Goal: Task Accomplishment & Management: Manage account settings

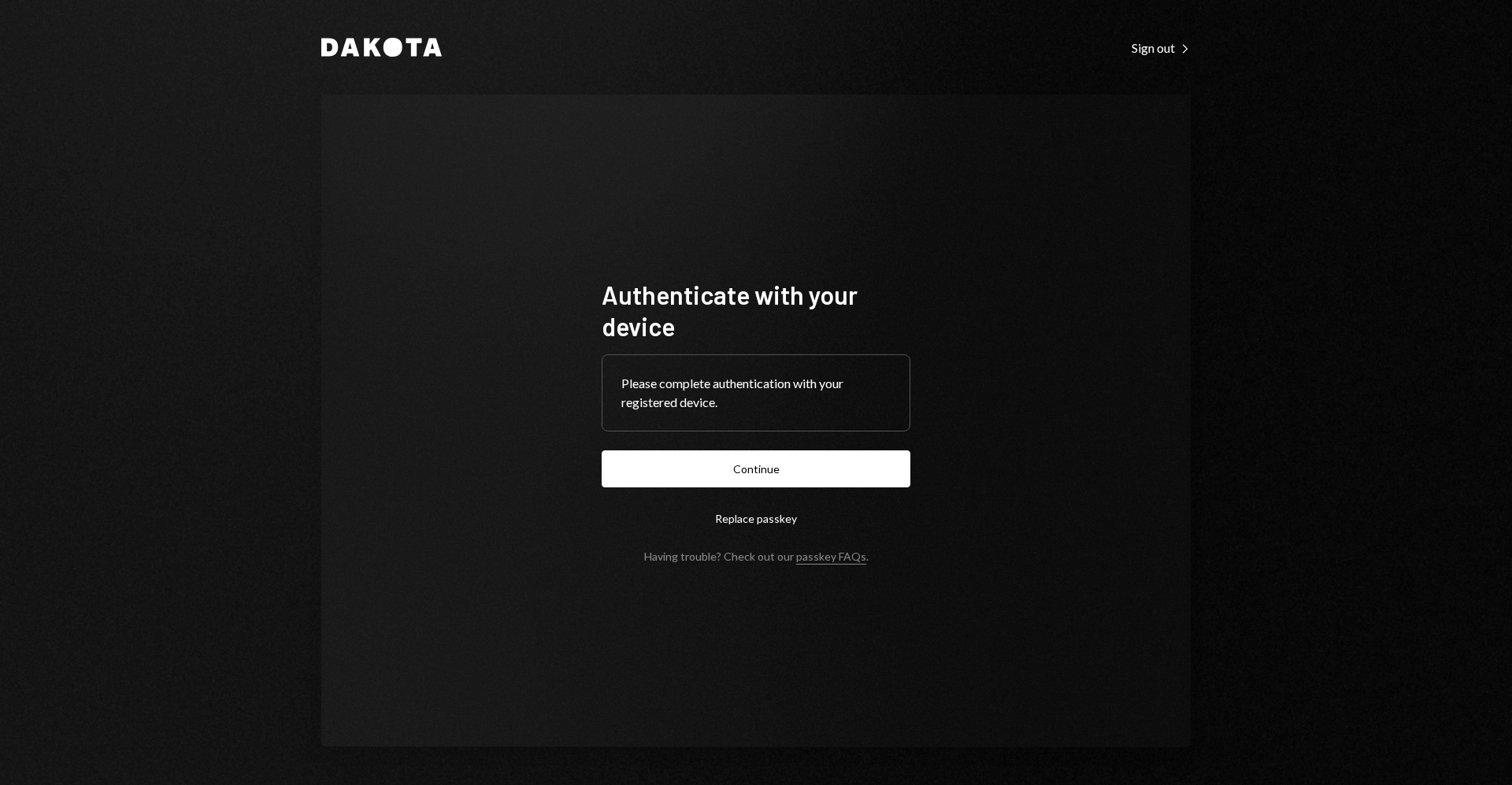
click at [861, 448] on form "Authenticate with your device Please complete authentication with your register…" at bounding box center [756, 420] width 309 height 284
click at [861, 458] on button "Continue" at bounding box center [756, 469] width 309 height 37
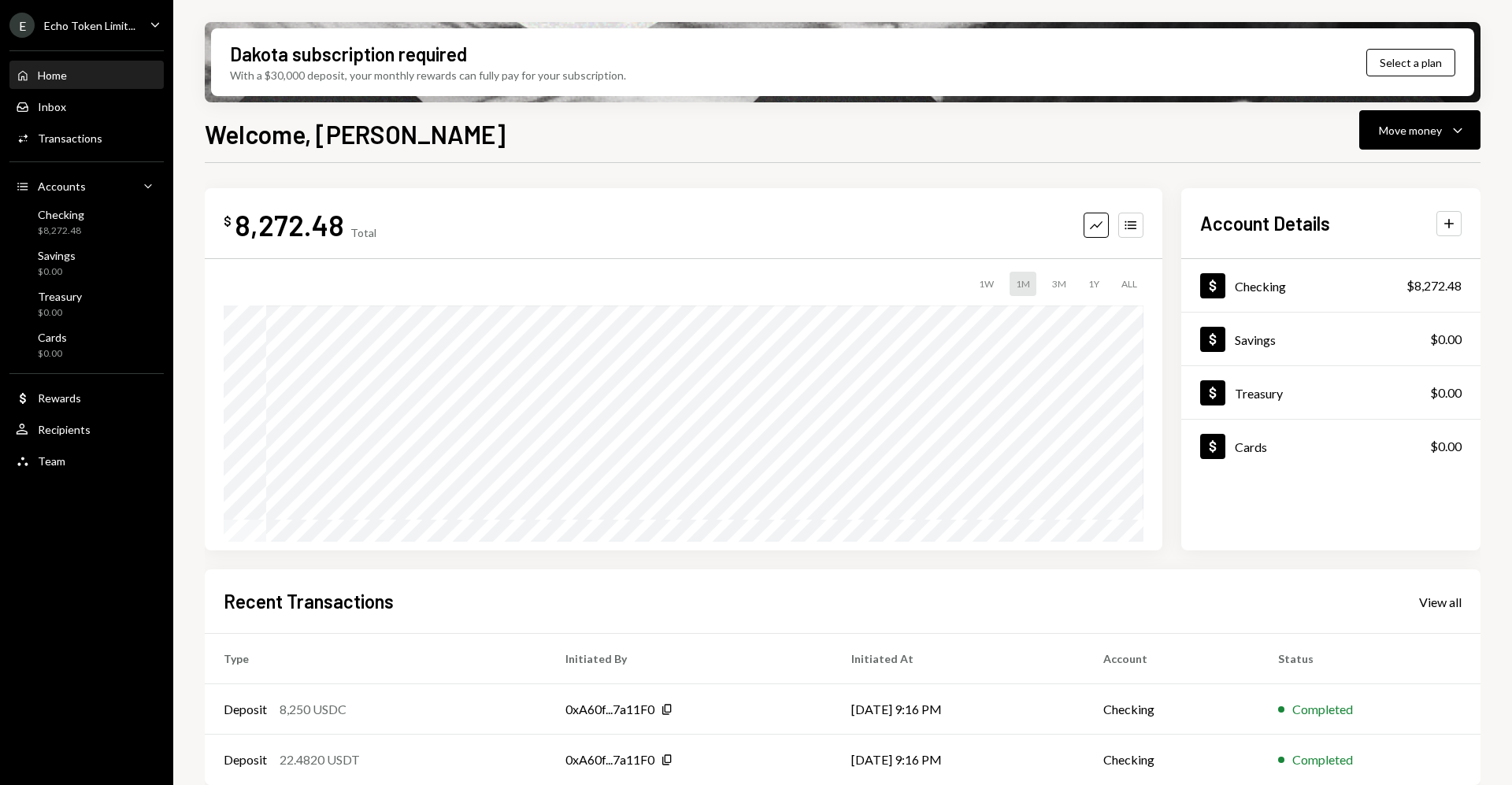
click at [93, 10] on ul "E Echo Token Limit... Caret Down Home Home Inbox Inbox Activities Transactions …" at bounding box center [87, 239] width 173 height 478
click at [99, 19] on div "Echo Token Limit..." at bounding box center [89, 25] width 91 height 13
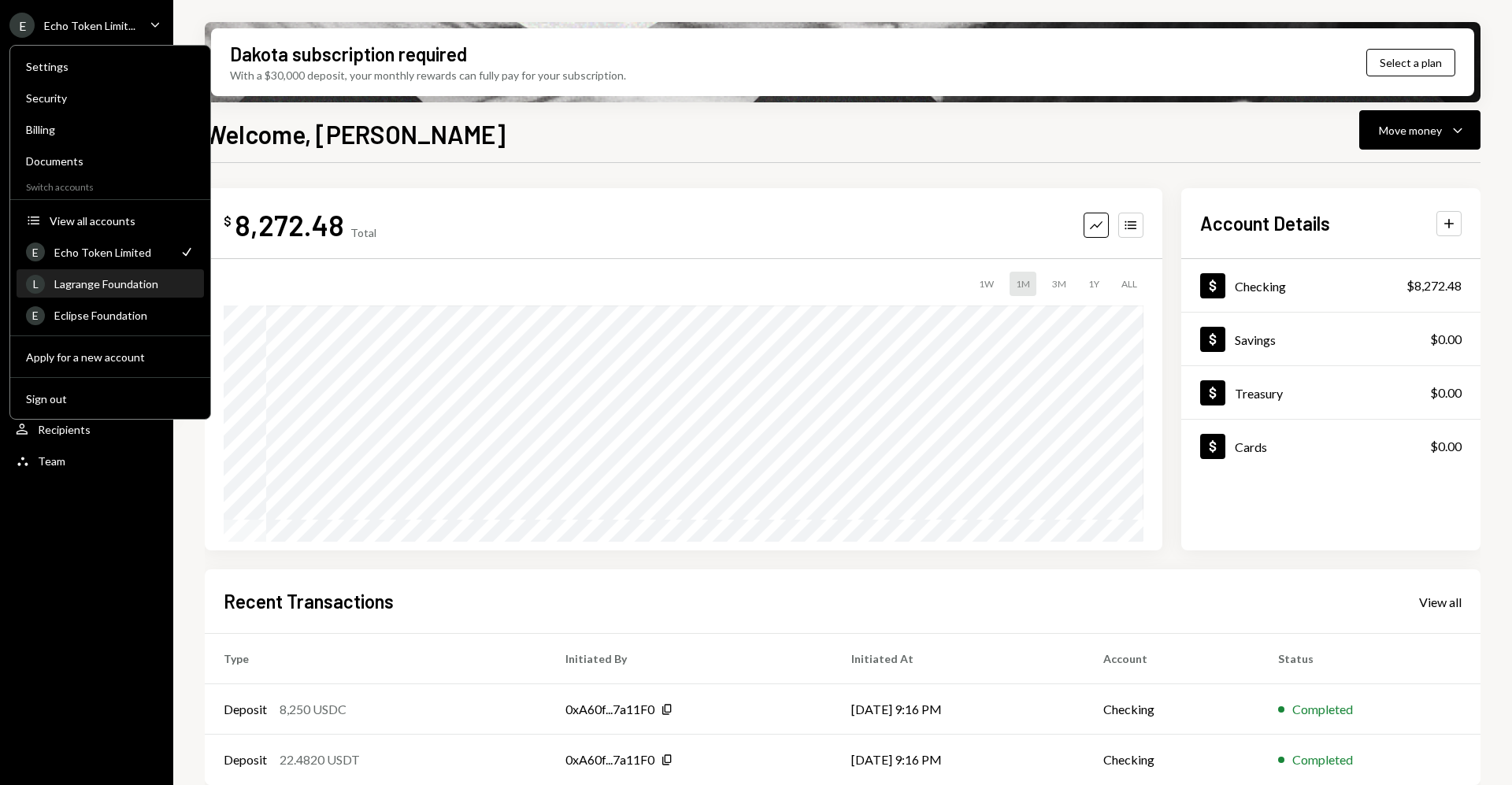
click at [104, 277] on div "Lagrange Foundation" at bounding box center [124, 283] width 140 height 13
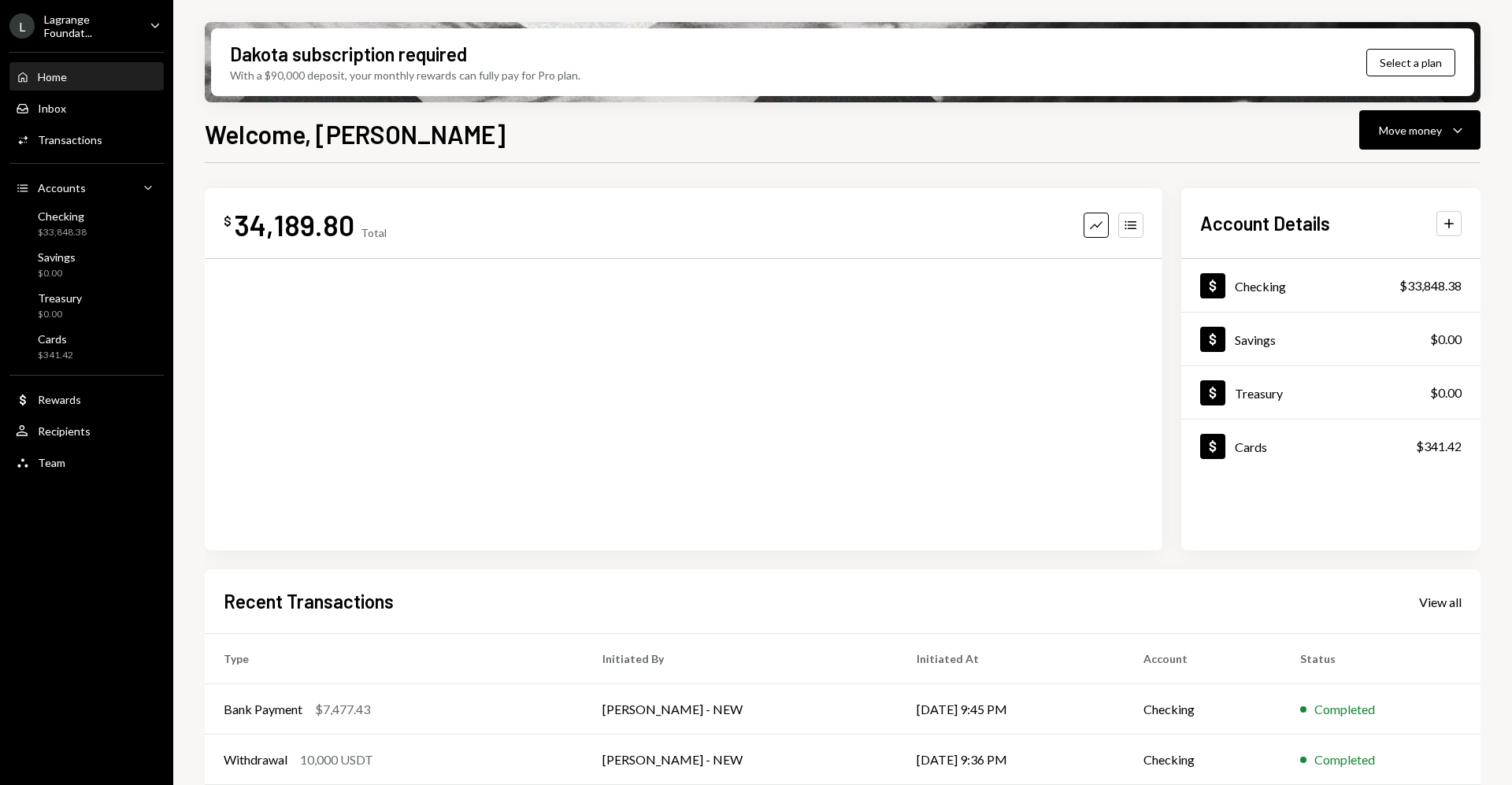
click at [110, 34] on div "Lagrange Foundat..." at bounding box center [90, 26] width 93 height 27
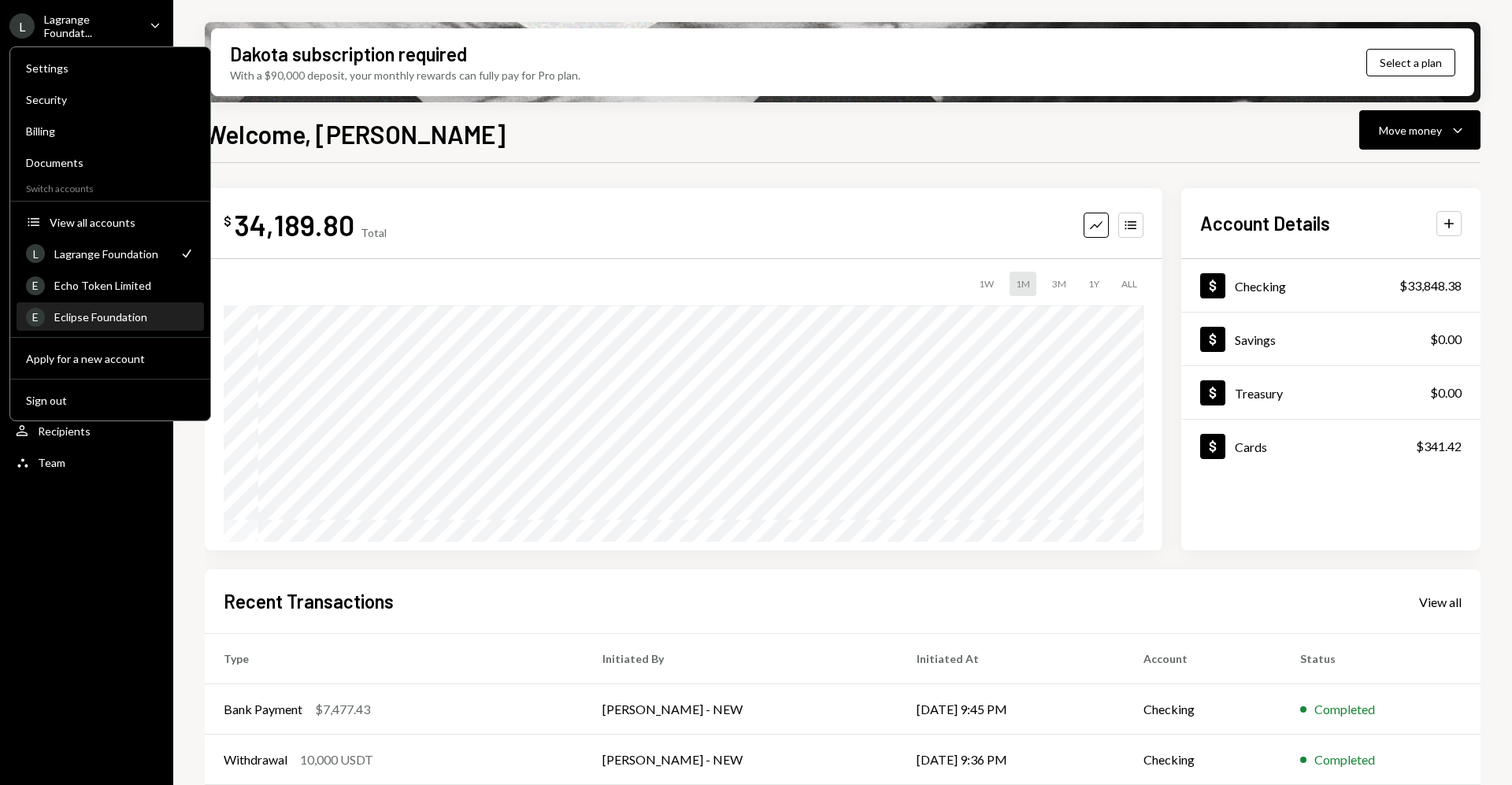
click at [99, 323] on div "Eclipse Foundation" at bounding box center [124, 317] width 140 height 13
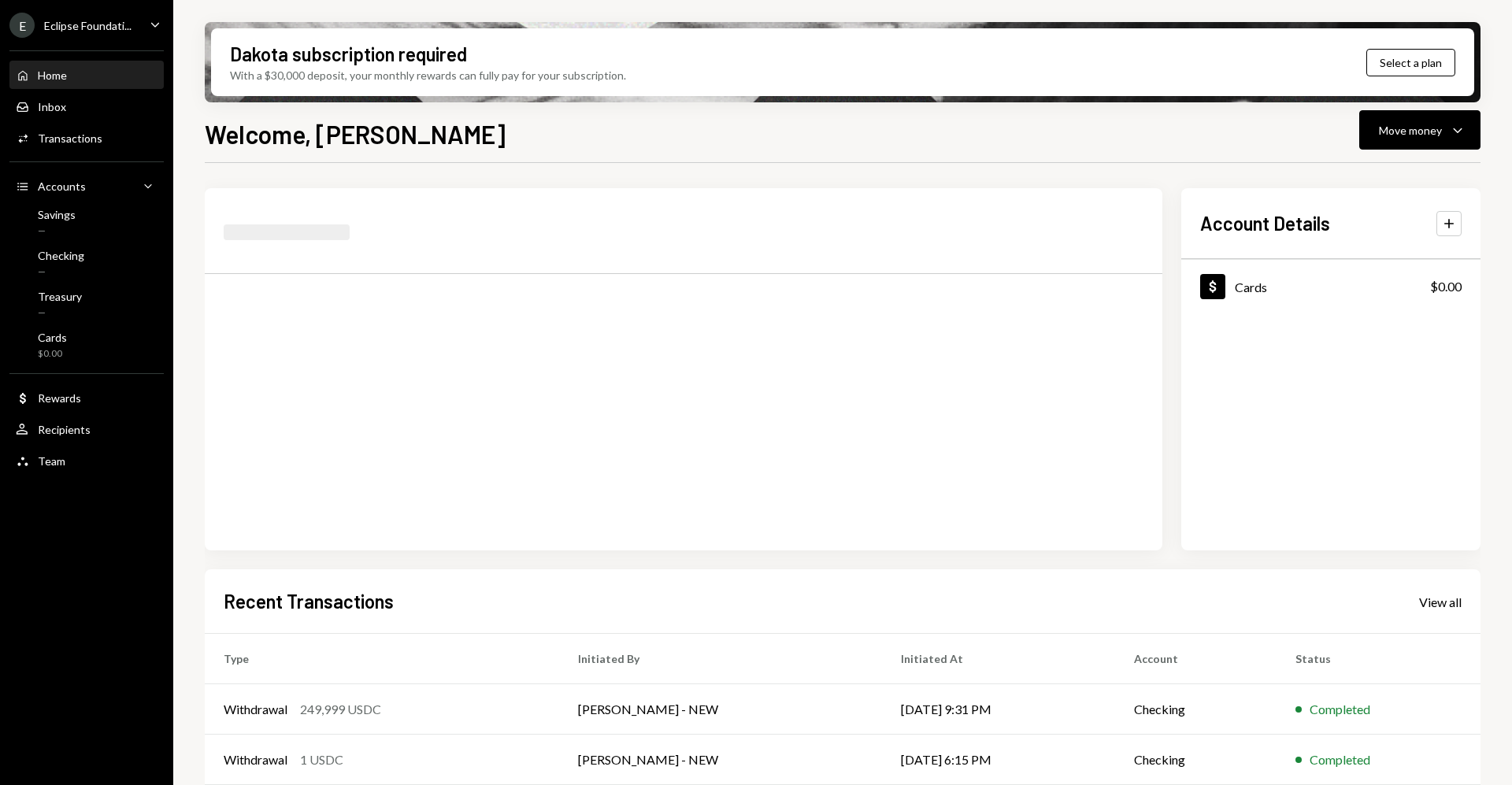
click at [123, 25] on div "Eclipse Foundati..." at bounding box center [88, 25] width 88 height 13
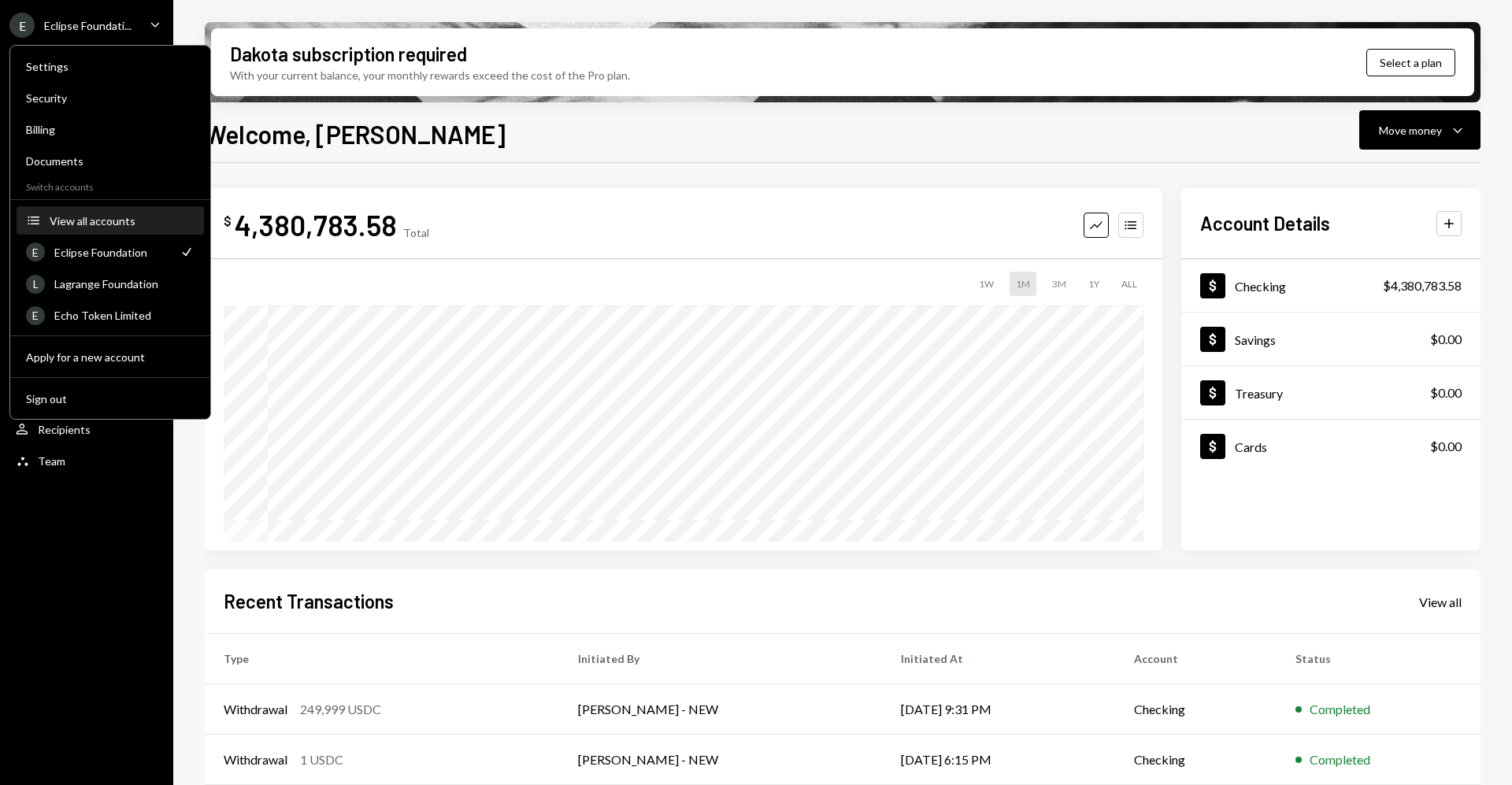
click at [109, 216] on div "View all accounts" at bounding box center [121, 221] width 144 height 13
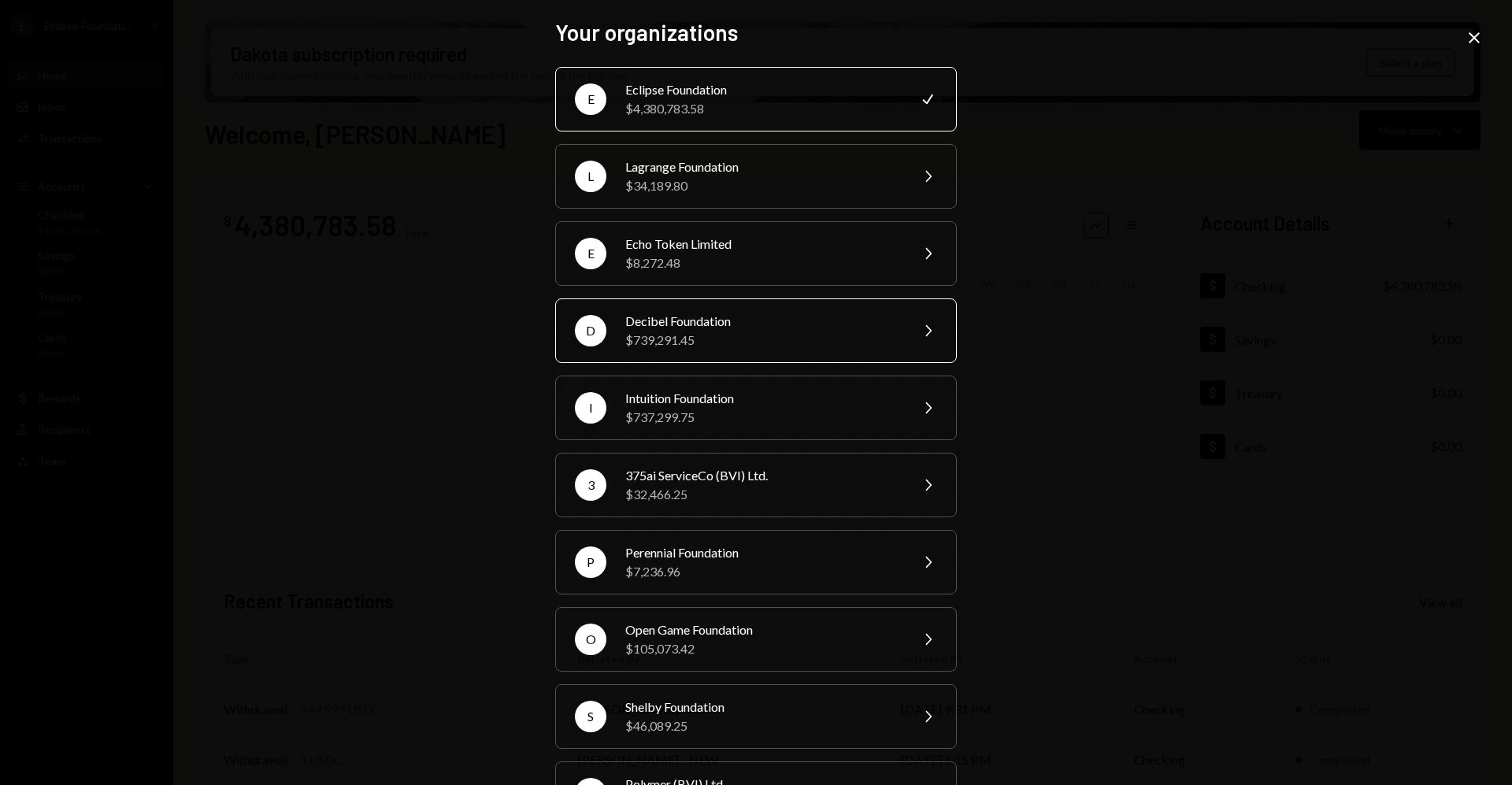
click at [716, 332] on div "$739,291.45" at bounding box center [763, 340] width 274 height 19
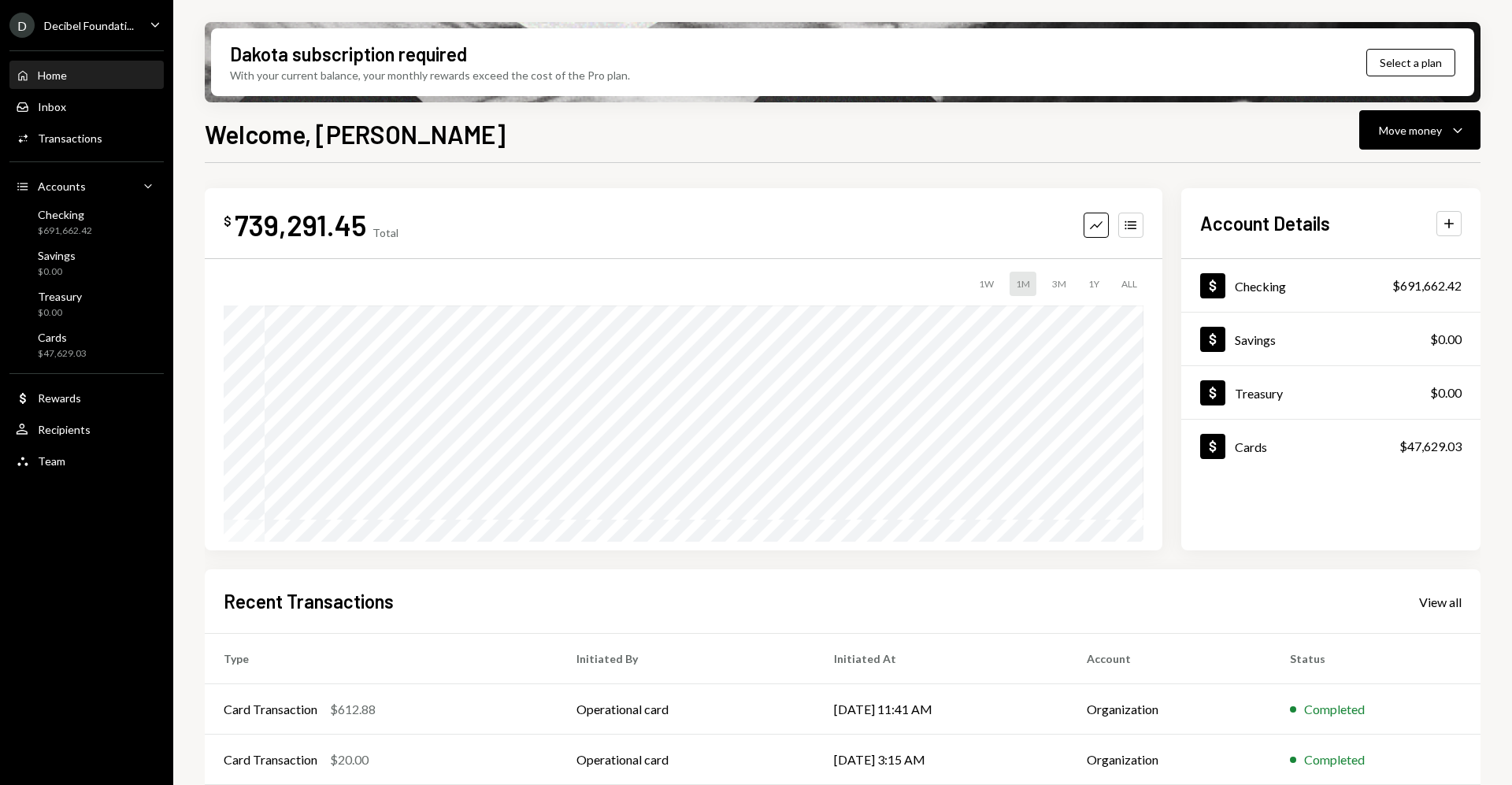
click at [124, 23] on div "Decibel Foundati..." at bounding box center [89, 25] width 89 height 13
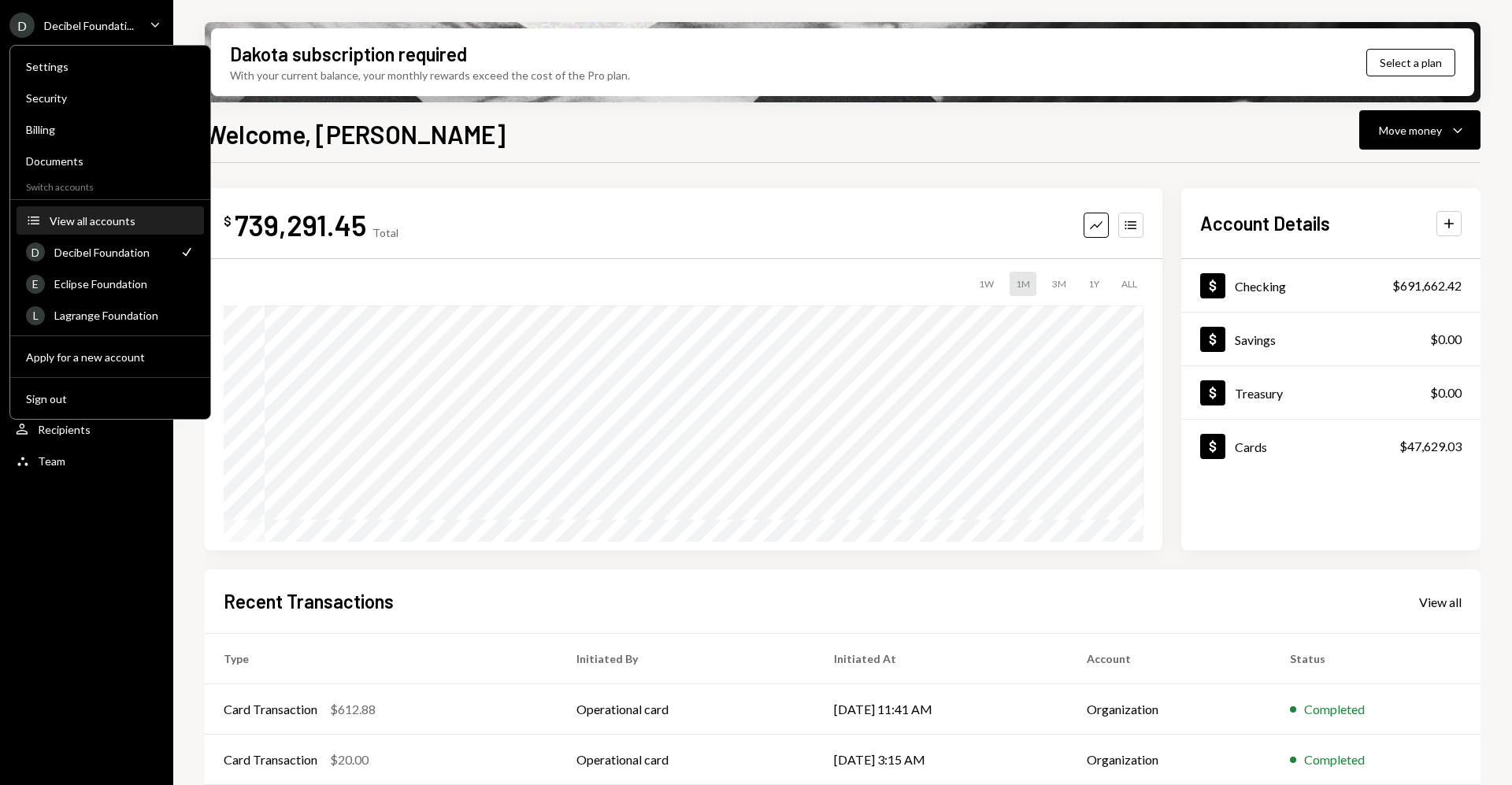
click at [113, 221] on div "View all accounts" at bounding box center [121, 221] width 144 height 13
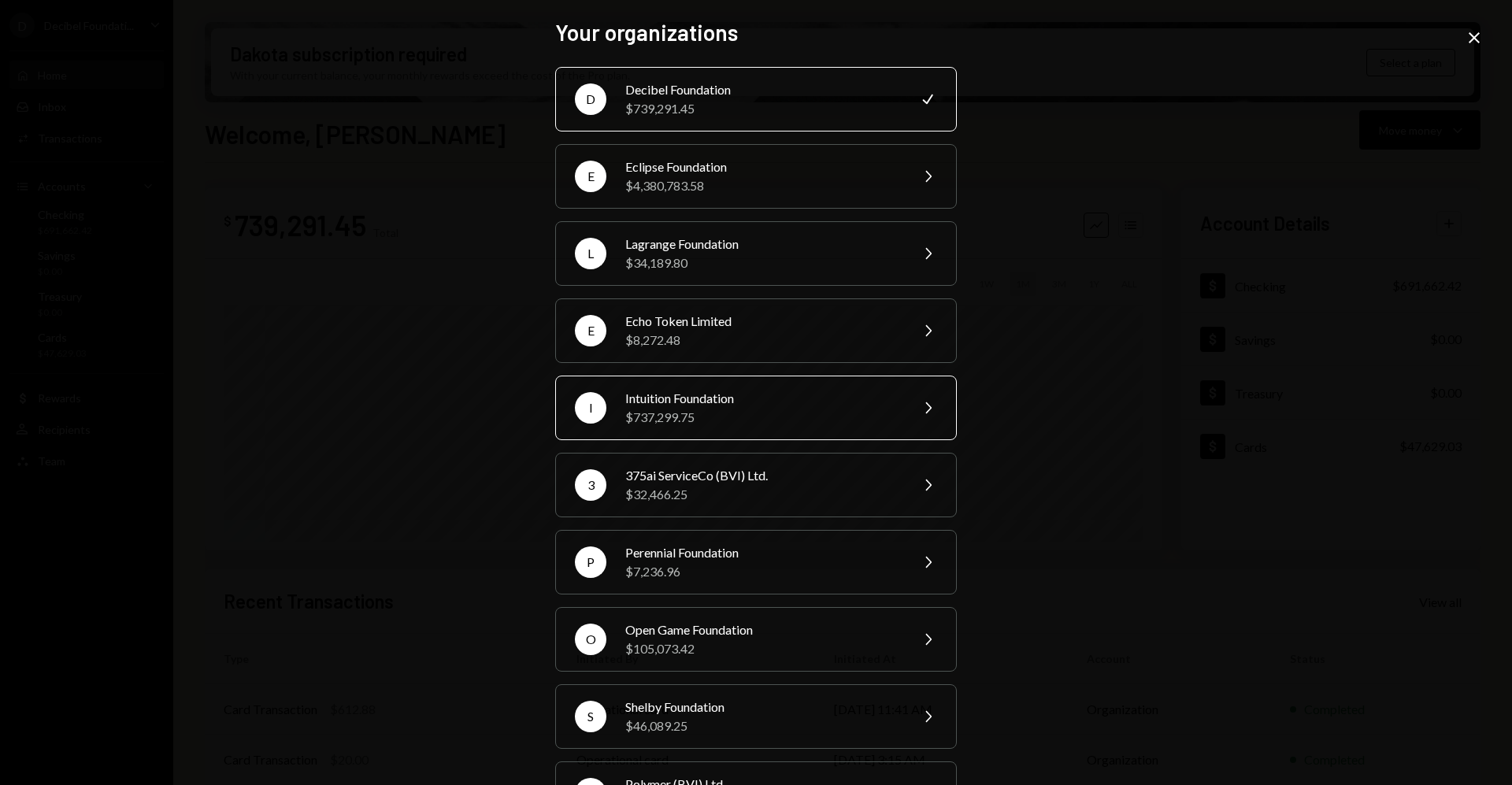
click at [693, 408] on div "$737,299.75" at bounding box center [763, 418] width 274 height 19
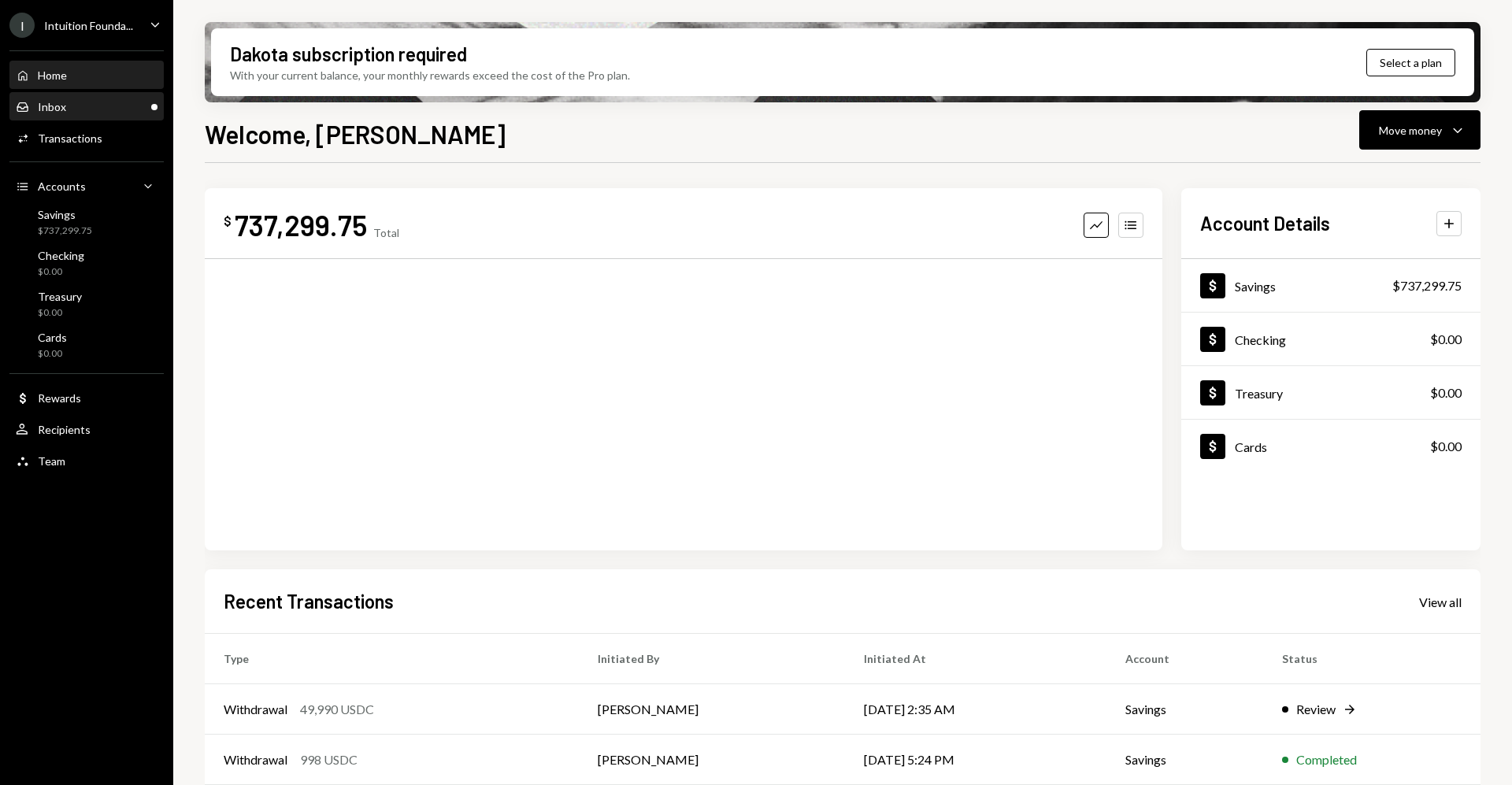
click at [132, 106] on div "Inbox Inbox" at bounding box center [87, 106] width 142 height 14
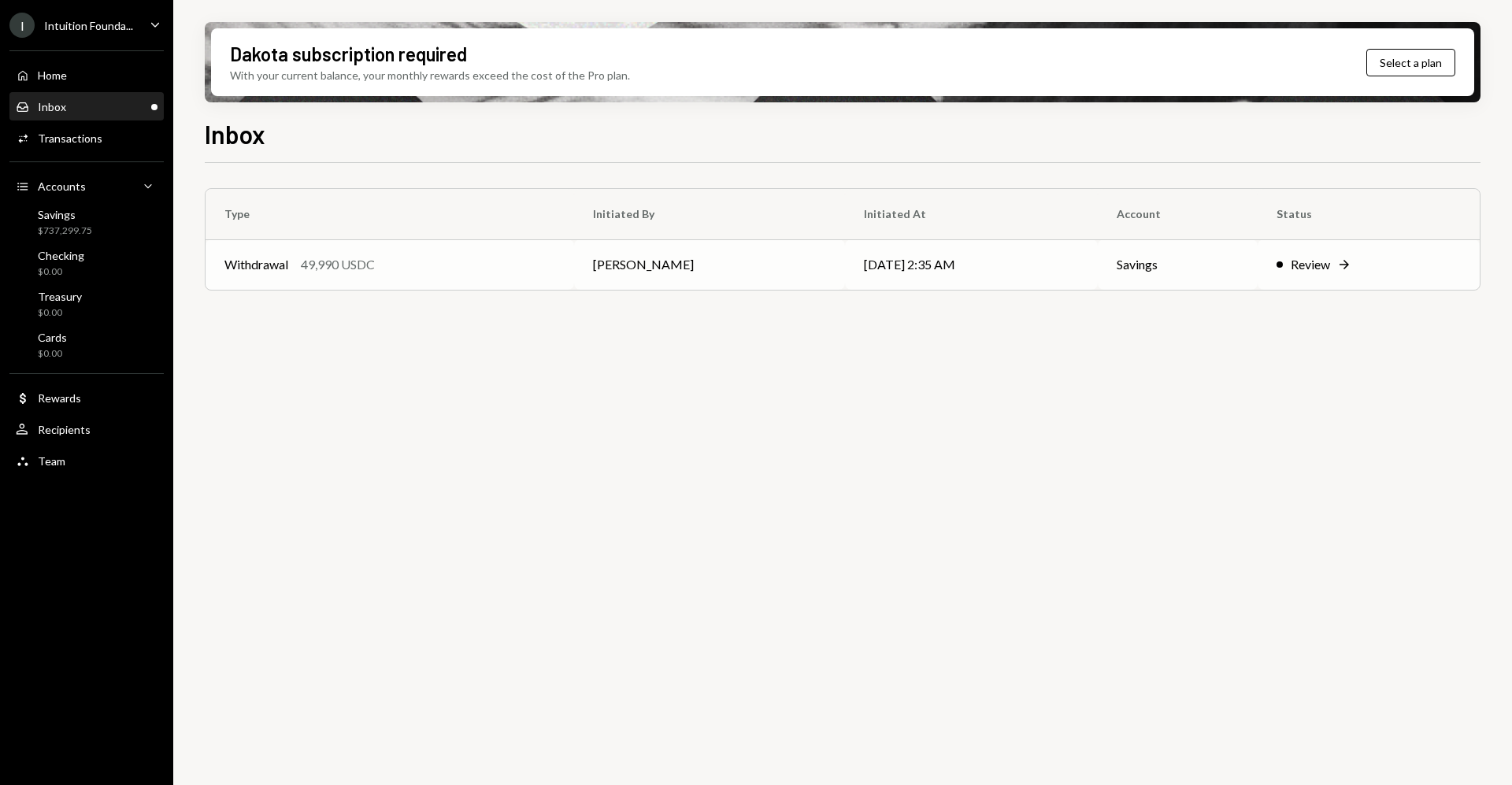
click at [1325, 266] on div "Review" at bounding box center [1311, 265] width 39 height 19
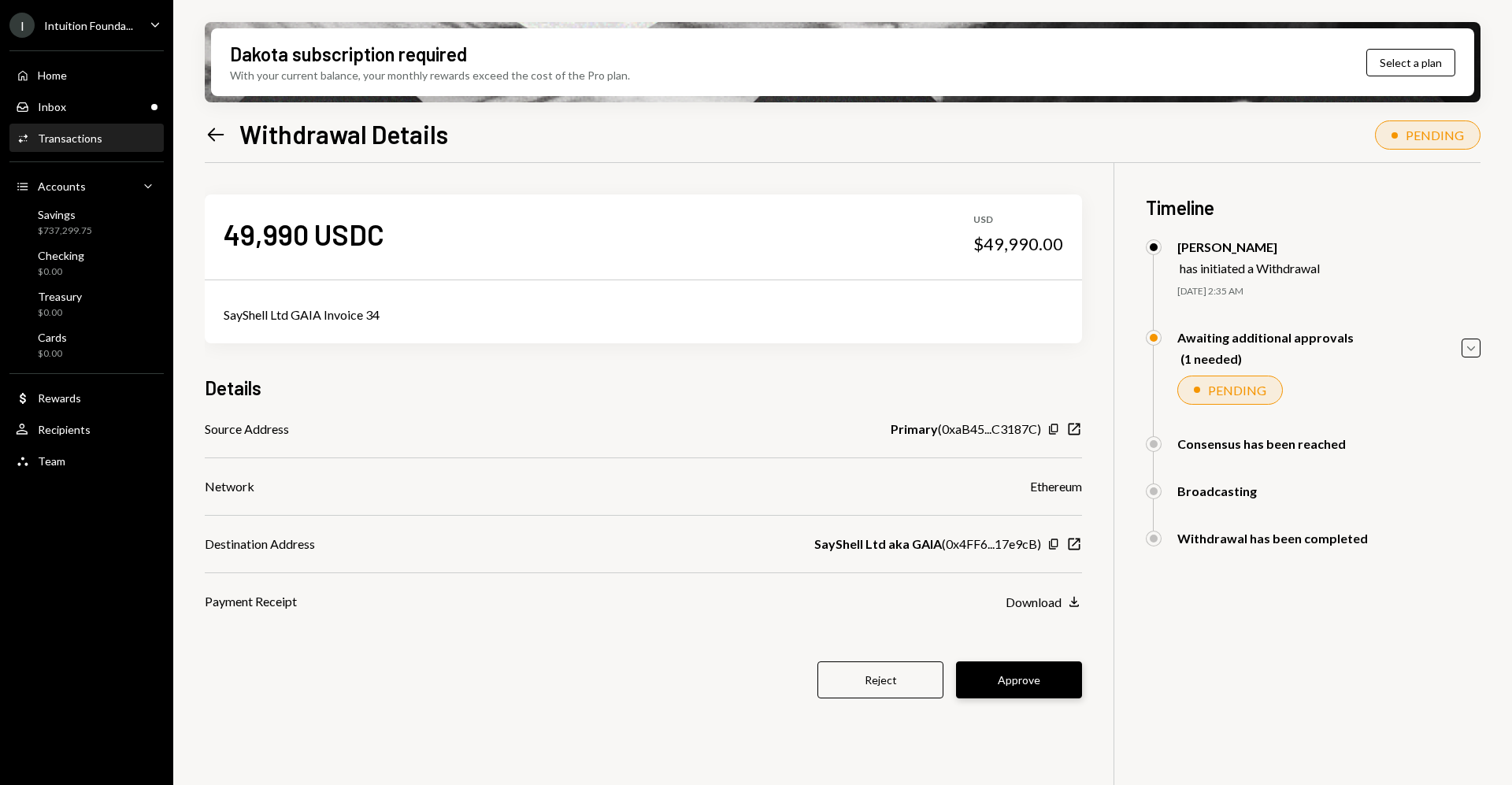
click at [1025, 688] on button "Approve" at bounding box center [1019, 681] width 126 height 37
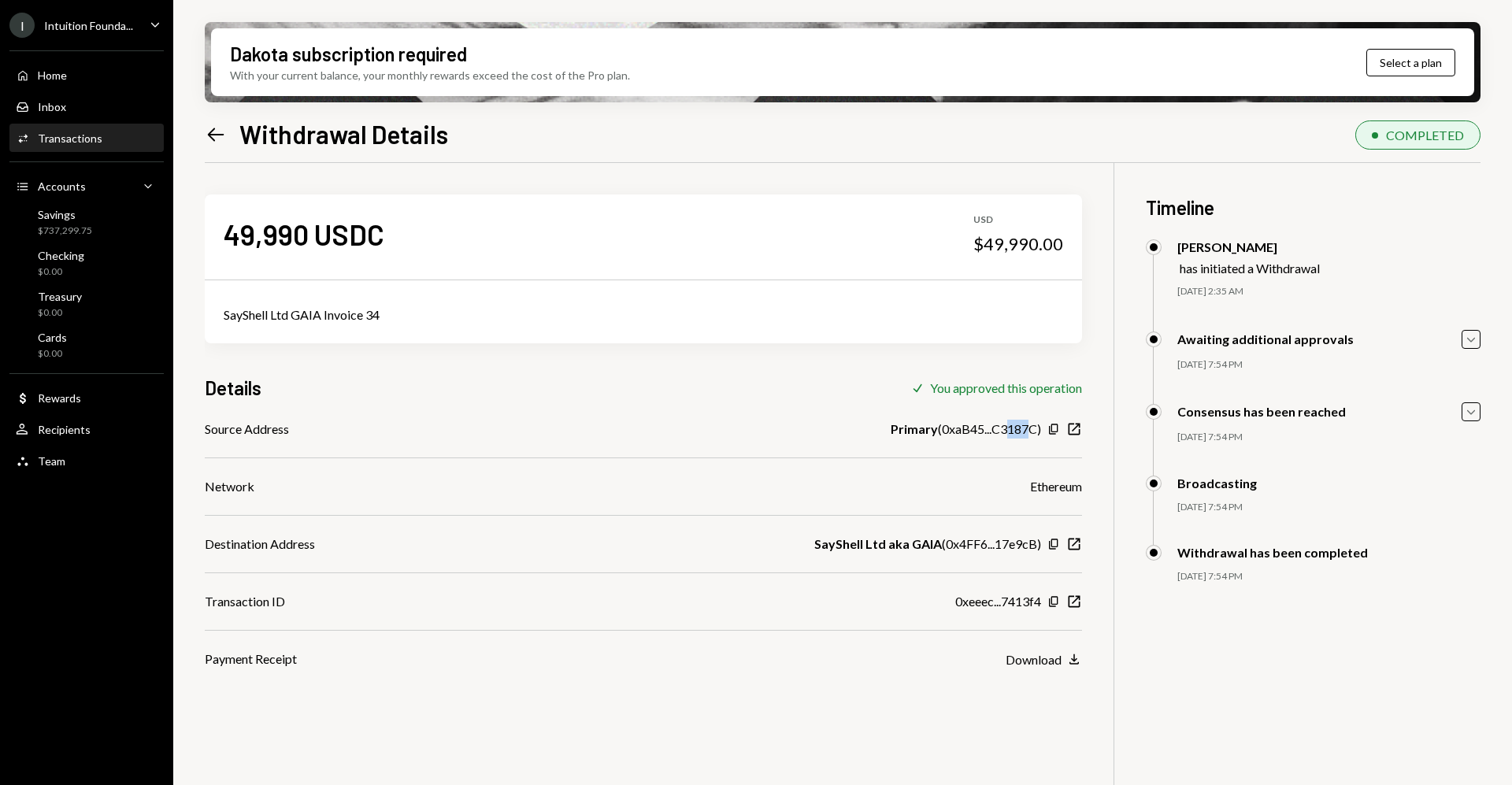
drag, startPoint x: 1007, startPoint y: 427, endPoint x: 1029, endPoint y: 427, distance: 22.0
click at [1029, 427] on div "Primary ( 0xaB45...C3187C )" at bounding box center [966, 429] width 150 height 19
click at [1032, 429] on div "Primary ( 0xaB45...C3187C )" at bounding box center [966, 429] width 150 height 19
drag, startPoint x: 1001, startPoint y: 544, endPoint x: 1029, endPoint y: 546, distance: 28.1
click at [1029, 546] on div "SayShell Ltd aka GAIA ( 0x4FF6...17e9cB )" at bounding box center [928, 544] width 227 height 19
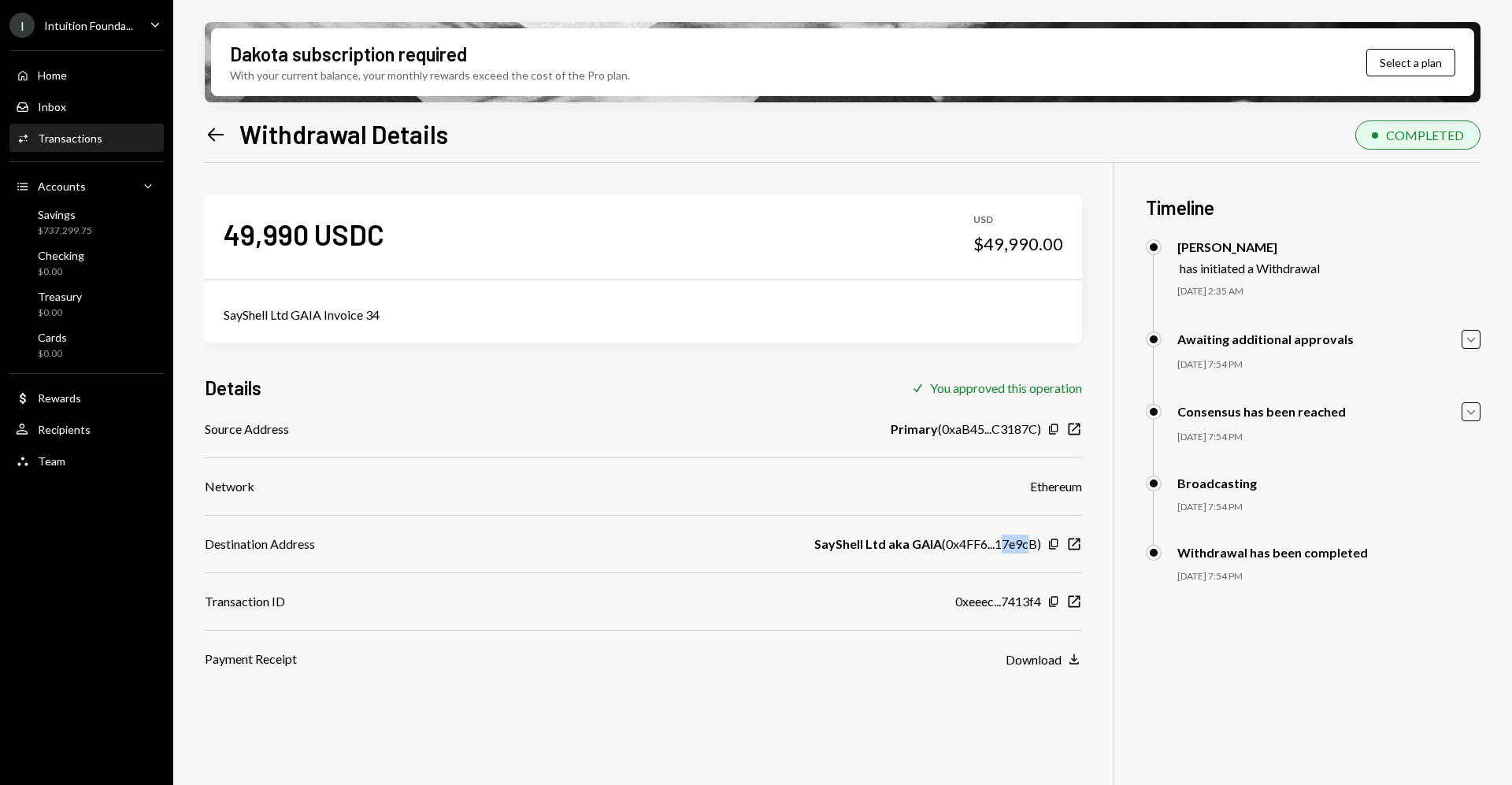
click at [1029, 546] on div "SayShell Ltd aka GAIA ( 0x4FF6...17e9cB )" at bounding box center [928, 544] width 227 height 19
drag, startPoint x: 1009, startPoint y: 548, endPoint x: 1042, endPoint y: 548, distance: 33.0
click at [1042, 548] on div "SayShell Ltd aka GAIA ( 0x4FF6...17e9cB ) Copy New Window" at bounding box center [948, 544] width 268 height 19
click at [1018, 544] on div "SayShell Ltd aka GAIA ( 0x4FF6...17e9cB )" at bounding box center [928, 544] width 227 height 19
drag, startPoint x: 994, startPoint y: 542, endPoint x: 1045, endPoint y: 549, distance: 51.5
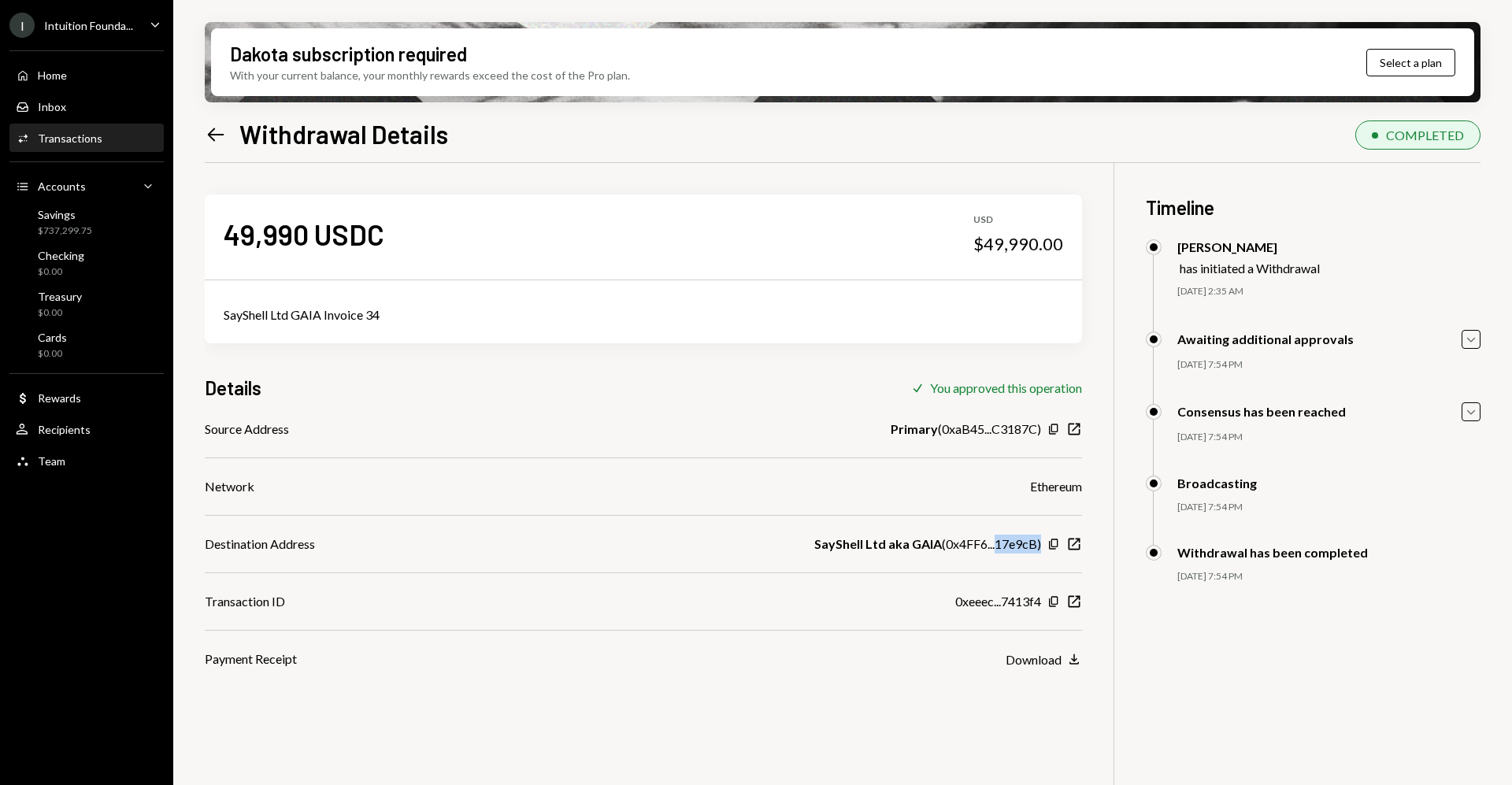
click at [1045, 549] on div "SayShell Ltd aka GAIA ( 0x4FF6...17e9cB ) Copy New Window" at bounding box center [948, 544] width 268 height 19
click at [998, 542] on div "SayShell Ltd aka GAIA ( 0x4FF6...17e9cB )" at bounding box center [928, 544] width 227 height 19
click at [94, 70] on div "Home Home" at bounding box center [87, 76] width 142 height 14
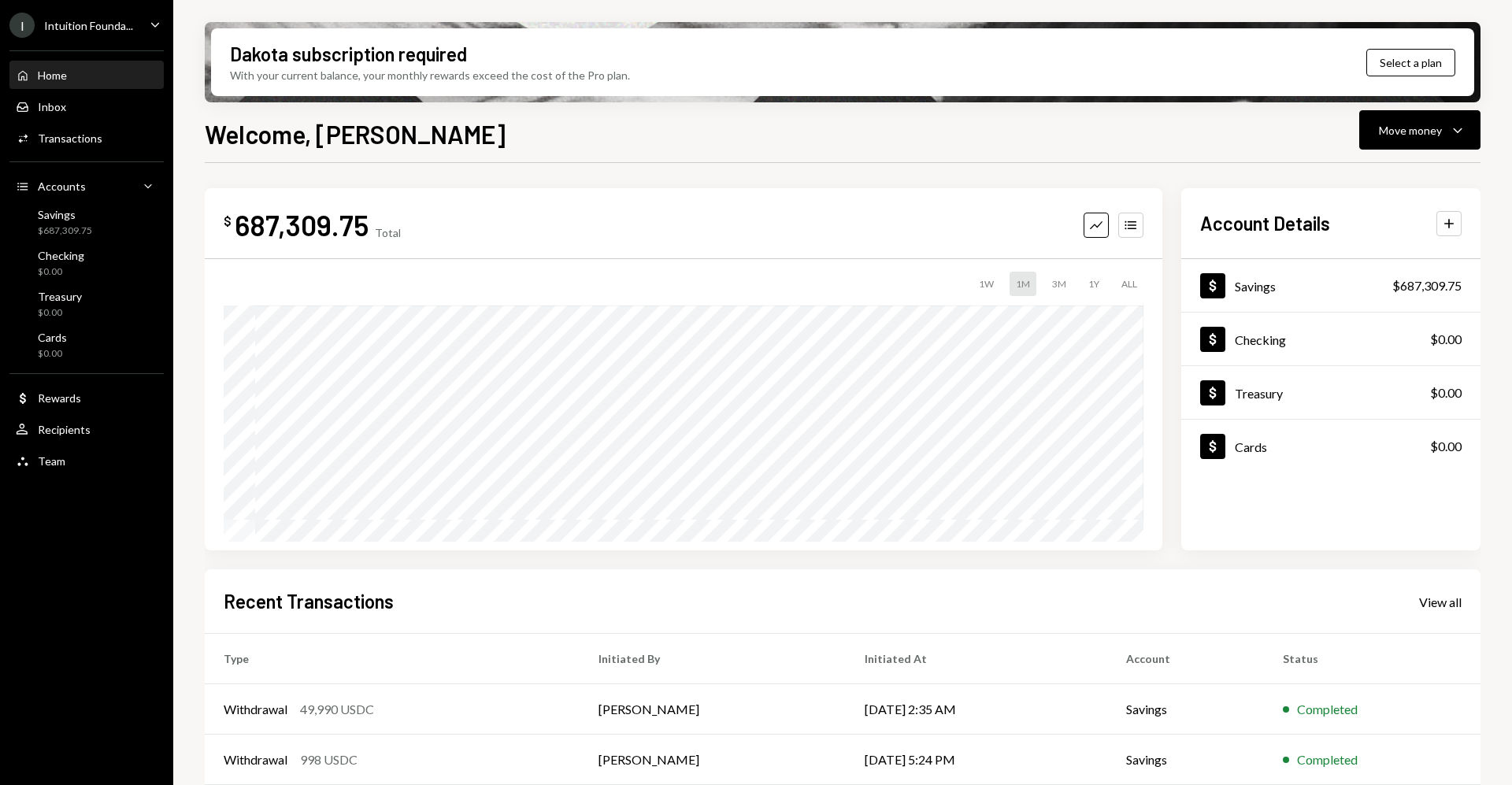
click at [101, 17] on div "I Intuition Founda..." at bounding box center [71, 25] width 124 height 25
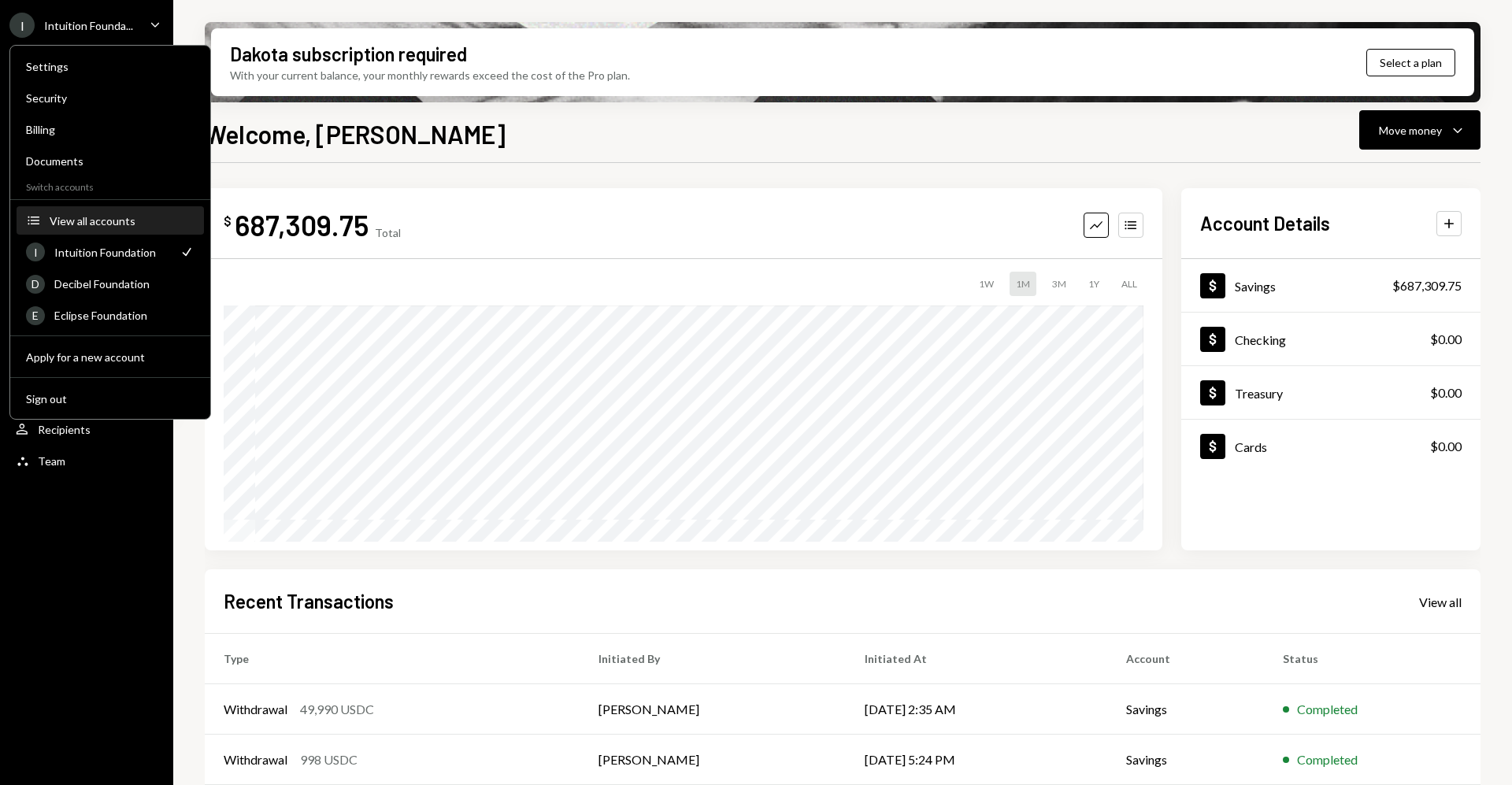
click at [98, 229] on button "Accounts View all accounts" at bounding box center [110, 221] width 187 height 28
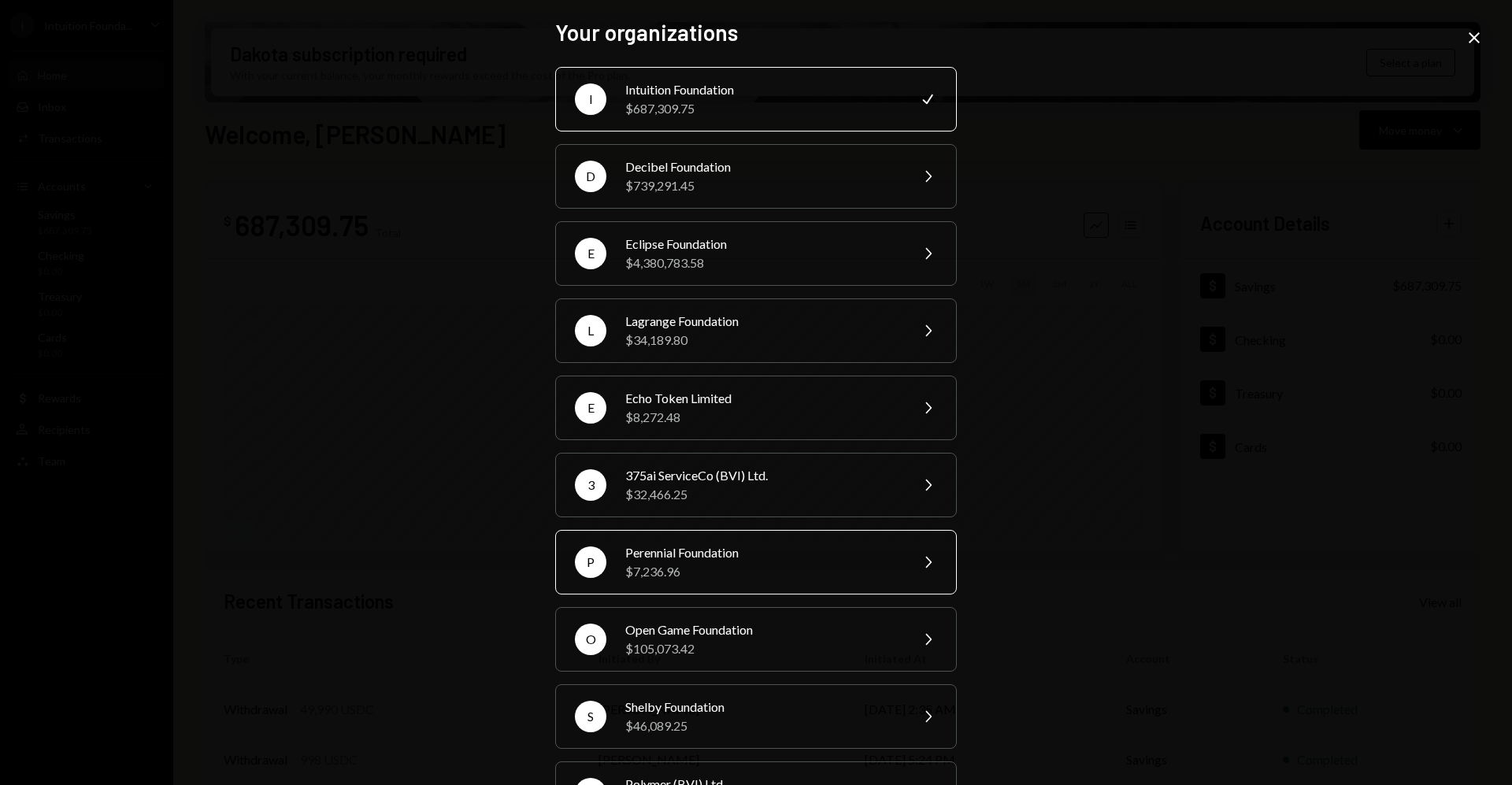
scroll to position [99, 0]
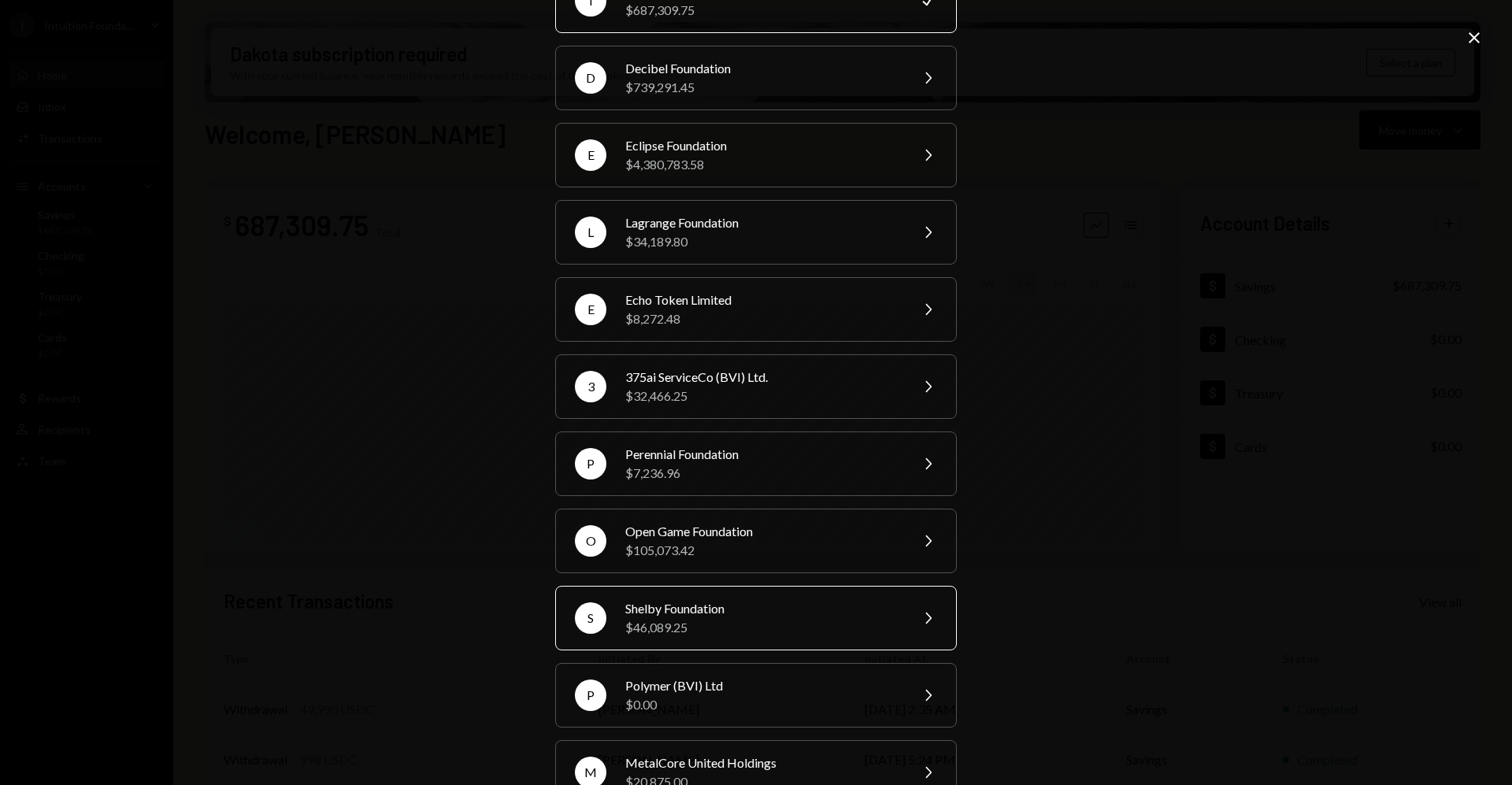
click at [695, 619] on div "$46,089.25" at bounding box center [763, 627] width 274 height 19
